Goal: Obtain resource: Obtain resource

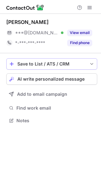
scroll to position [116, 101]
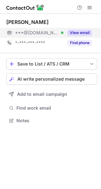
click at [77, 32] on button "View email" at bounding box center [79, 33] width 25 height 6
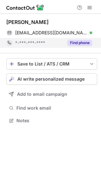
click at [71, 41] on button "Find phone" at bounding box center [79, 43] width 25 height 6
